Goal: Task Accomplishment & Management: Use online tool/utility

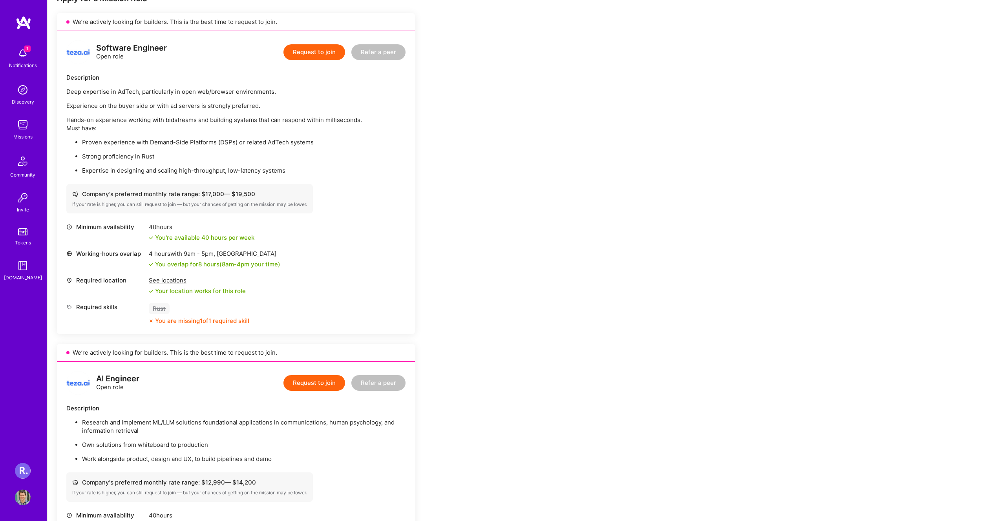
scroll to position [181, 0]
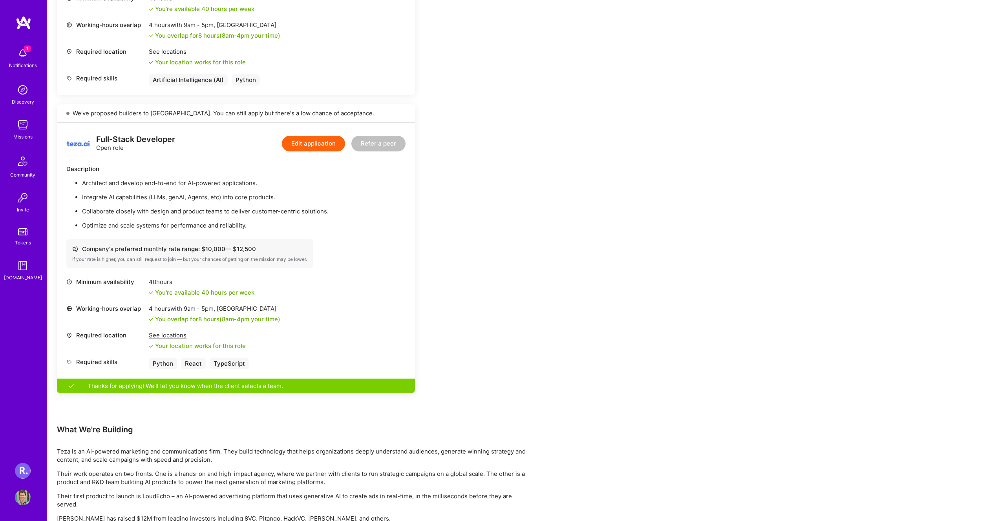
scroll to position [687, 0]
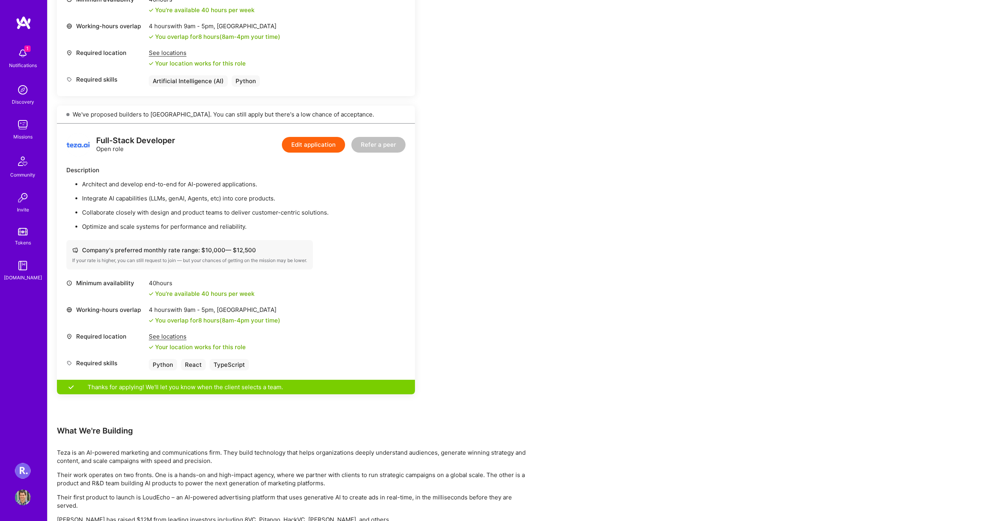
click at [359, 294] on div "Minimum availability 40 hours You're available 40 hours per week" at bounding box center [235, 288] width 339 height 19
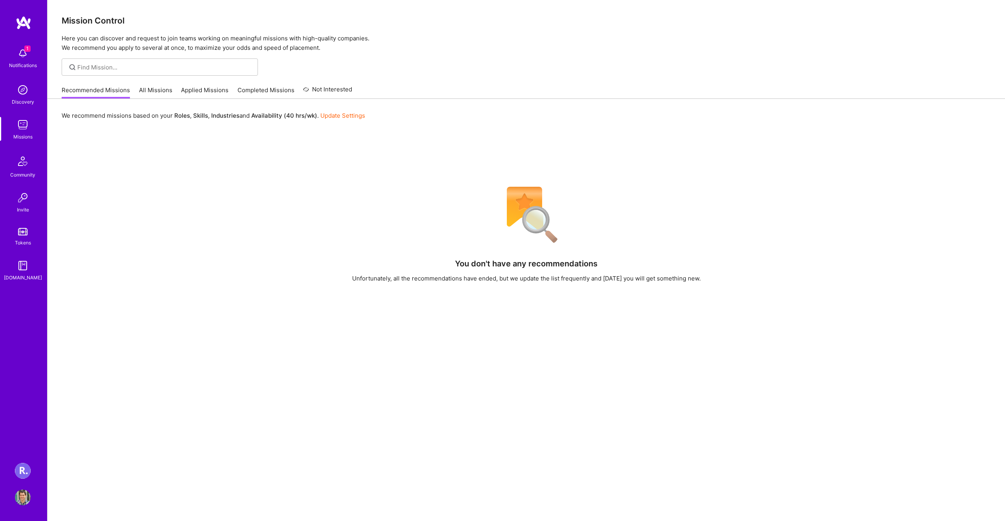
click at [22, 57] on img at bounding box center [23, 54] width 16 height 16
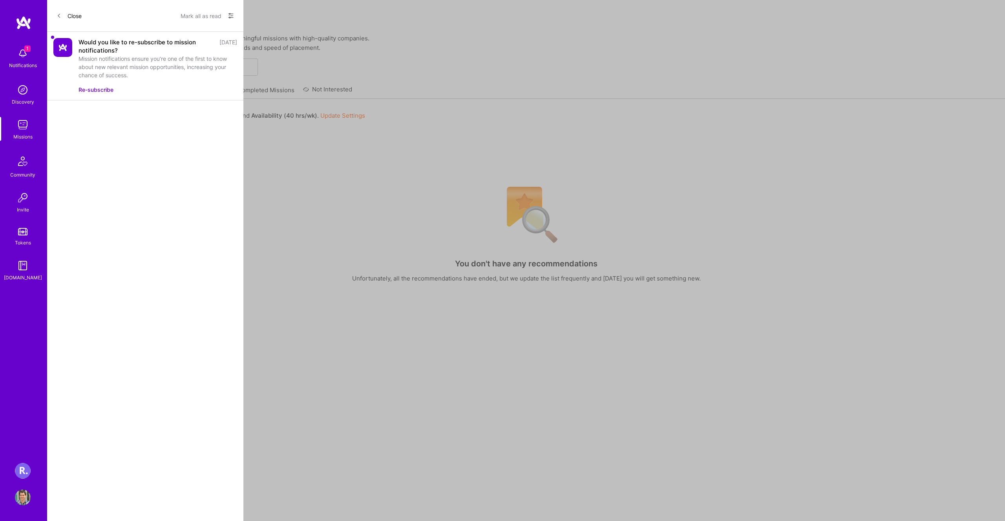
click at [142, 89] on div "Re-subscribe" at bounding box center [158, 90] width 159 height 8
click at [193, 22] on div "Close Mark all as read Show all notifications Show unread notifications only" at bounding box center [145, 16] width 196 height 32
click at [193, 17] on button "Mark all as read" at bounding box center [201, 15] width 41 height 13
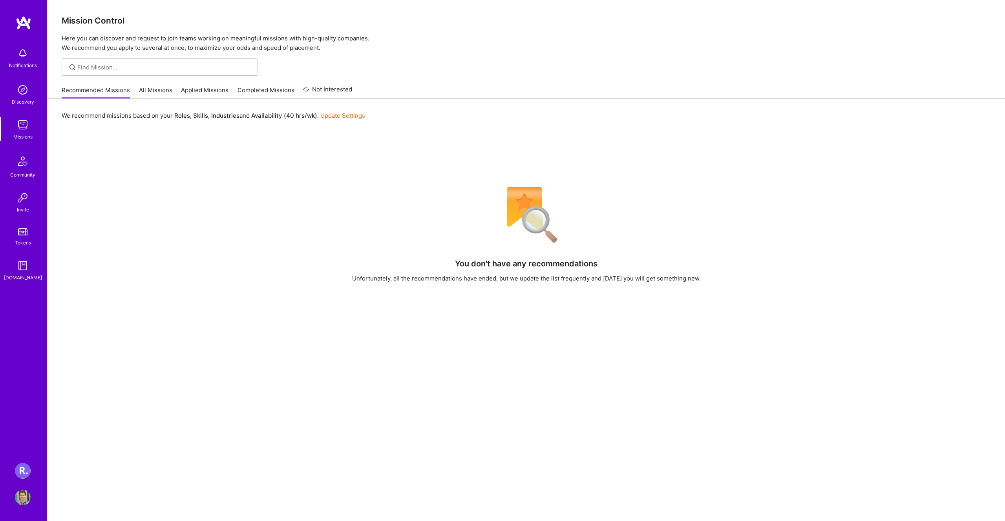
click at [19, 458] on div "Notifications Discovery Missions Community Invite Tokens A.Guide Roger Healthca…" at bounding box center [23, 260] width 47 height 521
click at [20, 468] on img at bounding box center [23, 471] width 16 height 16
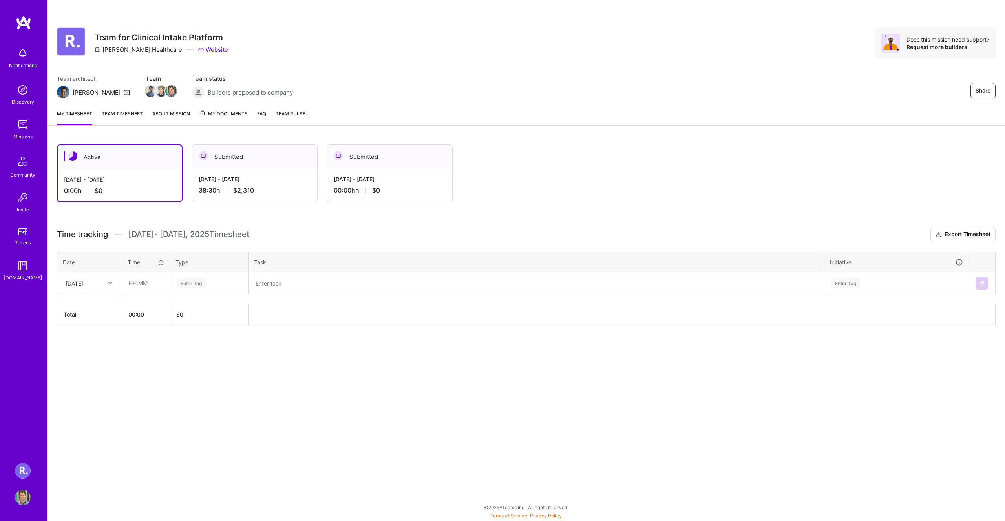
click at [247, 181] on div "Aug 16 - Aug 31, 2025" at bounding box center [255, 179] width 112 height 8
